Goal: Information Seeking & Learning: Learn about a topic

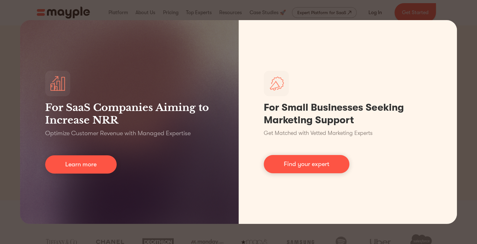
click at [373, 239] on div "For SaaS Companies Aiming to Increase NRR Optimize Customer Revenue with Manage…" at bounding box center [238, 122] width 477 height 244
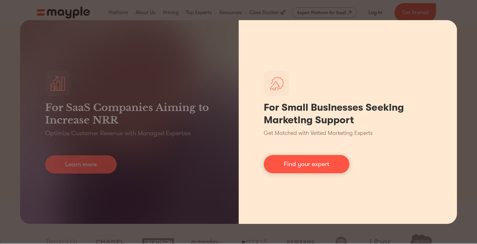
drag, startPoint x: 341, startPoint y: 211, endPoint x: 337, endPoint y: 201, distance: 10.6
click at [340, 209] on div "For Small Businesses Seeking Marketing Support Get Matched with Vetted Marketin…" at bounding box center [348, 121] width 219 height 203
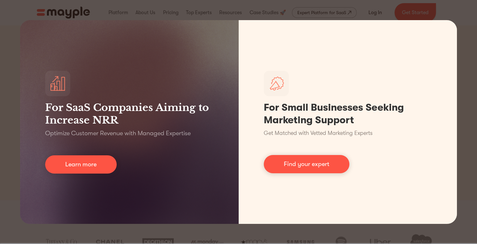
click at [197, 14] on div "For SaaS Companies Aiming to Increase NRR Optimize Customer Revenue with Manage…" at bounding box center [238, 122] width 477 height 244
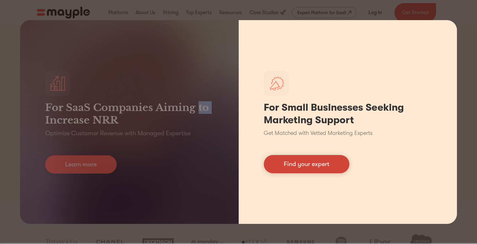
click at [300, 164] on link "Find your expert" at bounding box center [307, 164] width 86 height 18
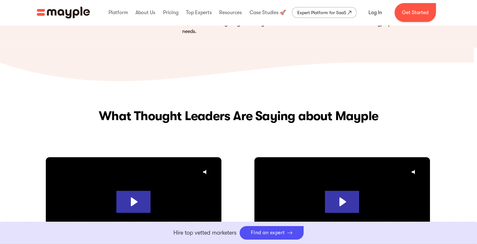
scroll to position [2103, 0]
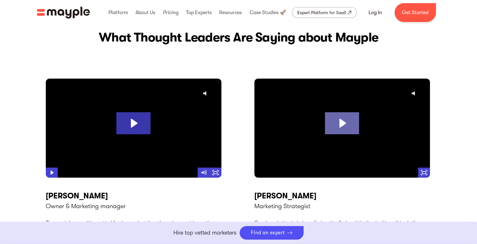
click at [339, 130] on icon "Play Video: My #1 Favorite Marketing Strategy (PROVEN & PROFITABLE)" at bounding box center [342, 123] width 34 height 22
click at [346, 128] on div at bounding box center [343, 127] width 176 height 99
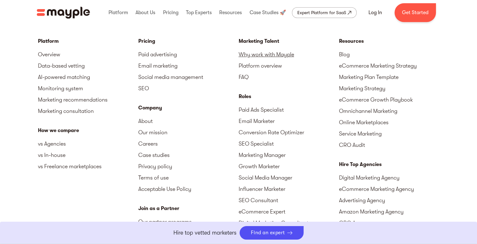
scroll to position [2825, 0]
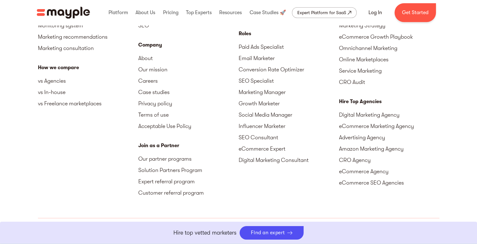
click at [273, 188] on div "Marketing Talent Why work with Mayple Platform overview FAQ Roles Paid Ads Spec…" at bounding box center [289, 91] width 100 height 233
click at [171, 169] on link "Solution Partners Program" at bounding box center [188, 169] width 100 height 11
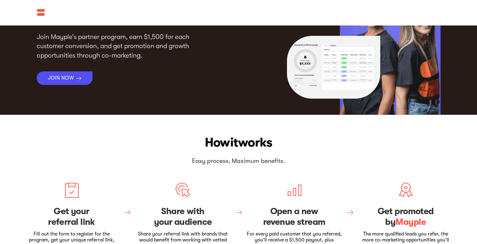
scroll to position [126, 0]
